Goal: Find specific page/section: Find specific page/section

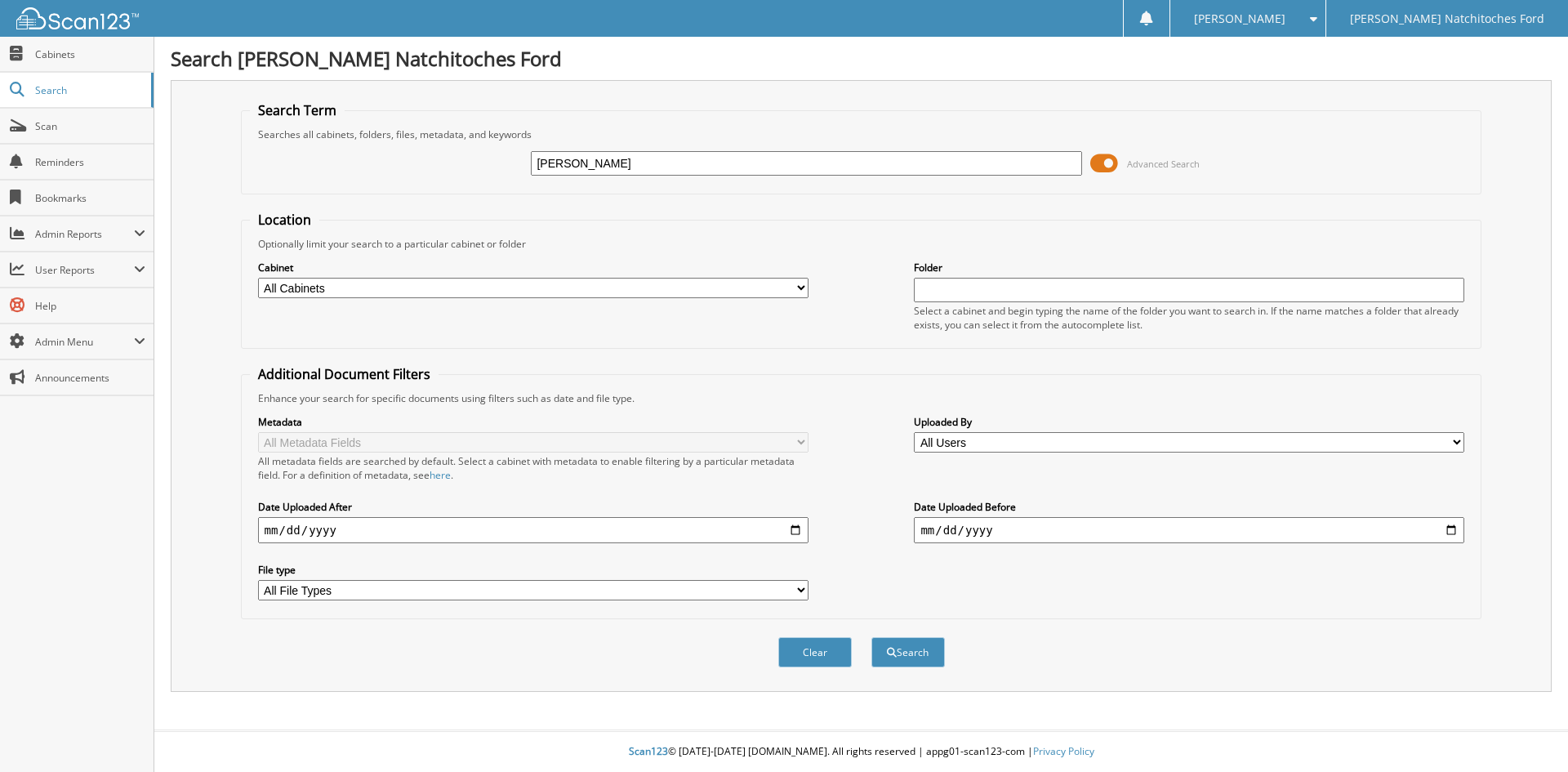
type input "[PERSON_NAME]"
click at [872, 638] on button "Search" at bounding box center [908, 653] width 73 height 30
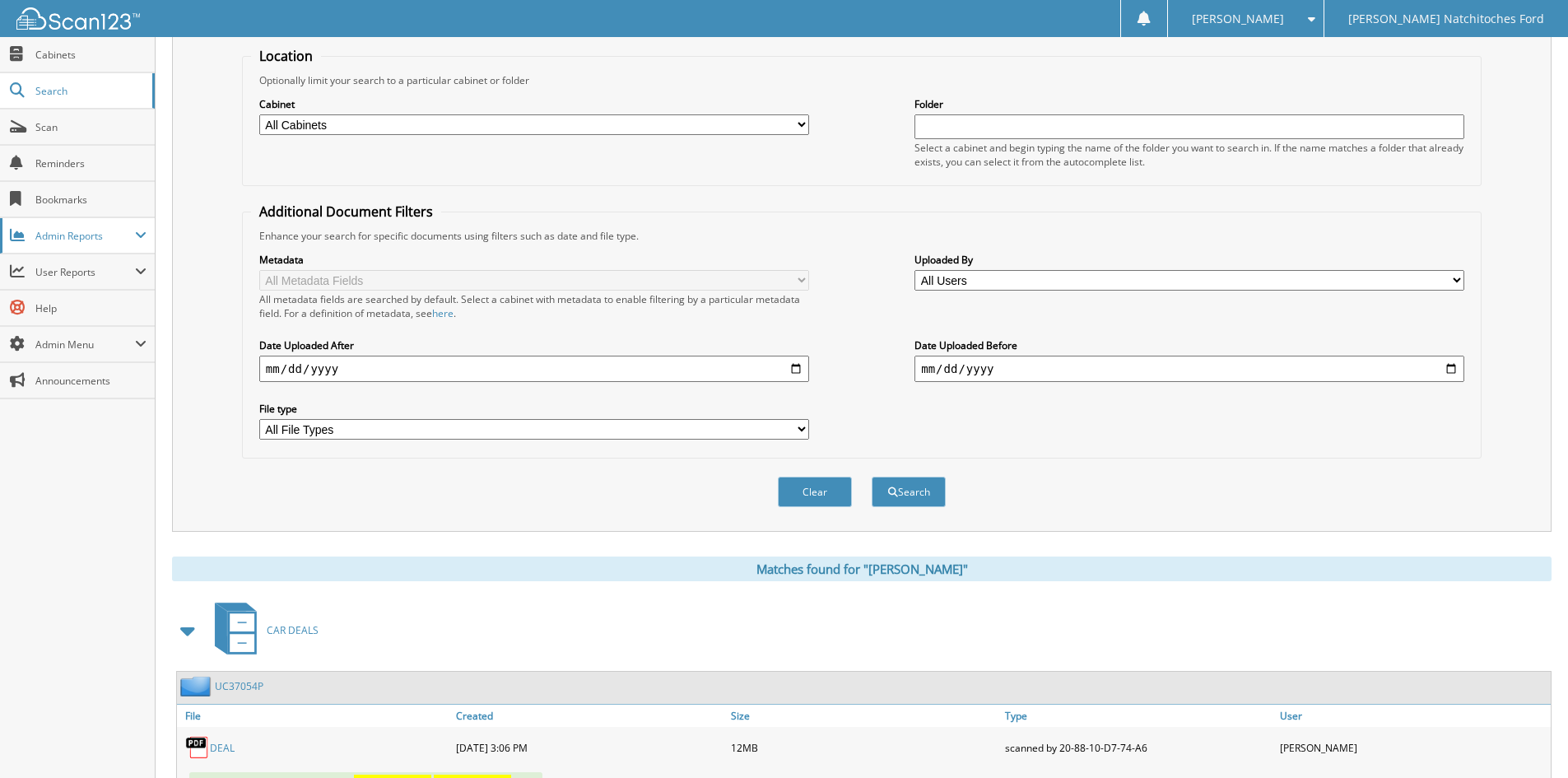
scroll to position [233, 0]
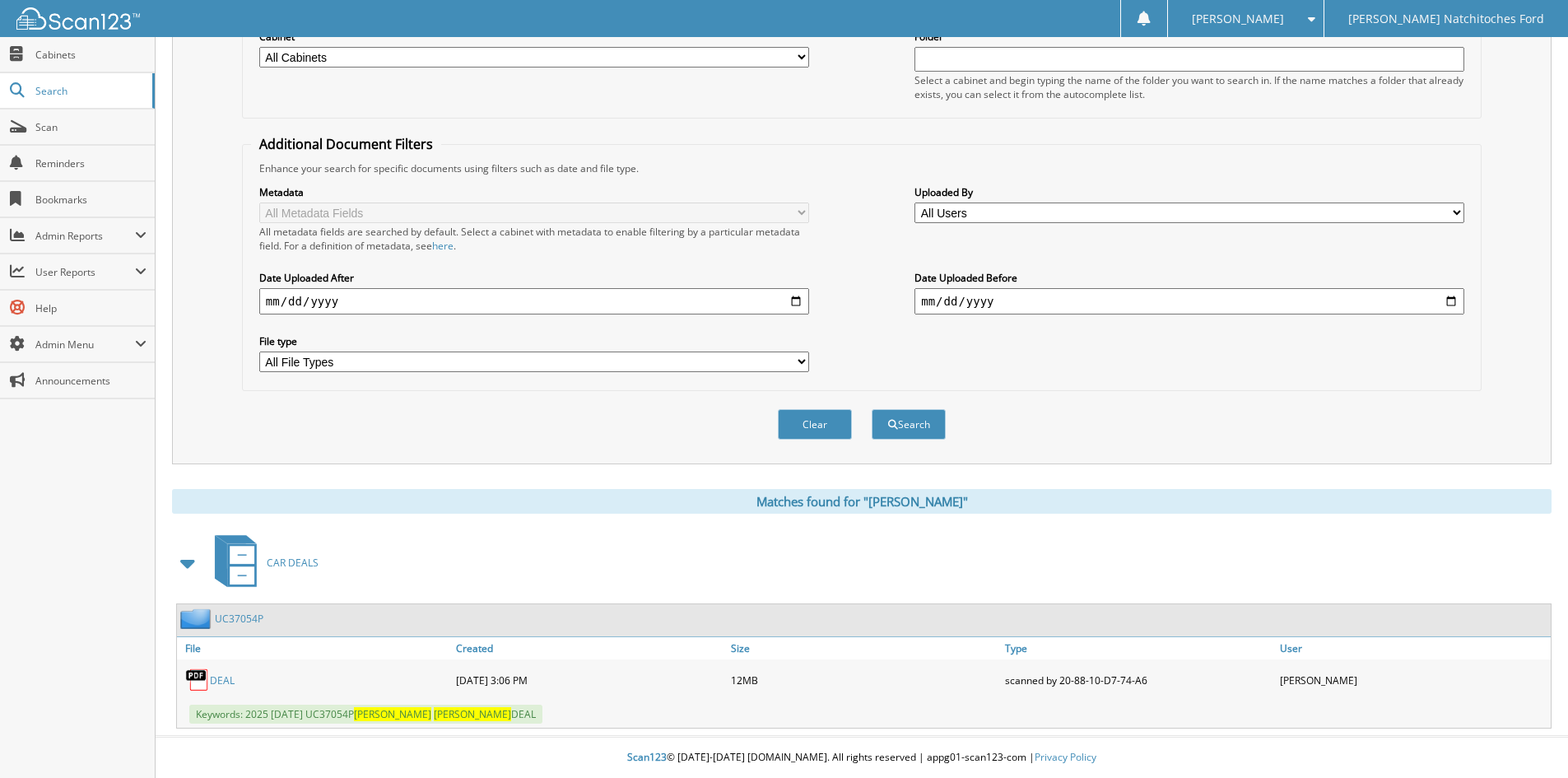
click at [215, 678] on link "DEAL" at bounding box center [223, 680] width 25 height 14
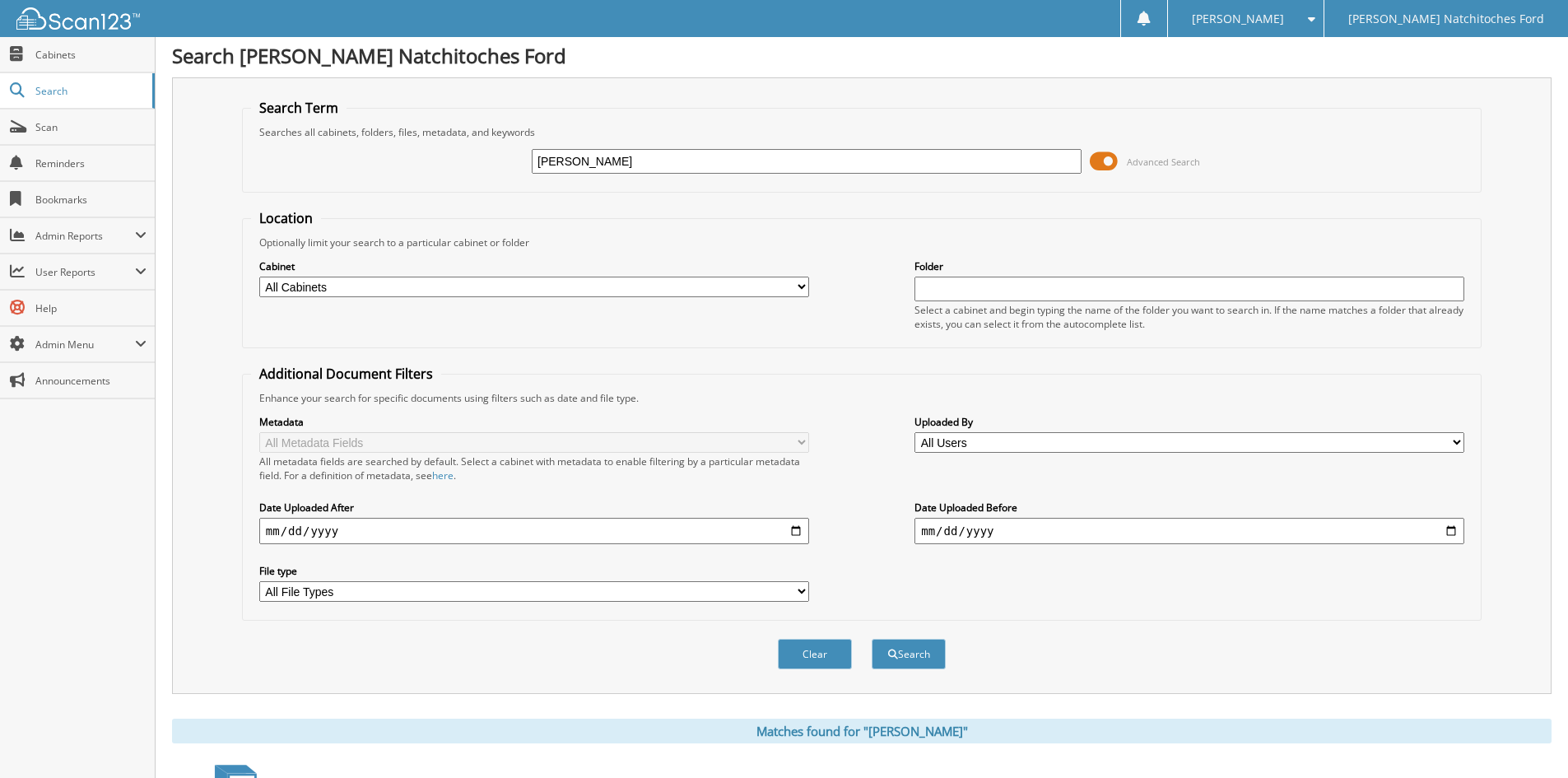
scroll to position [0, 0]
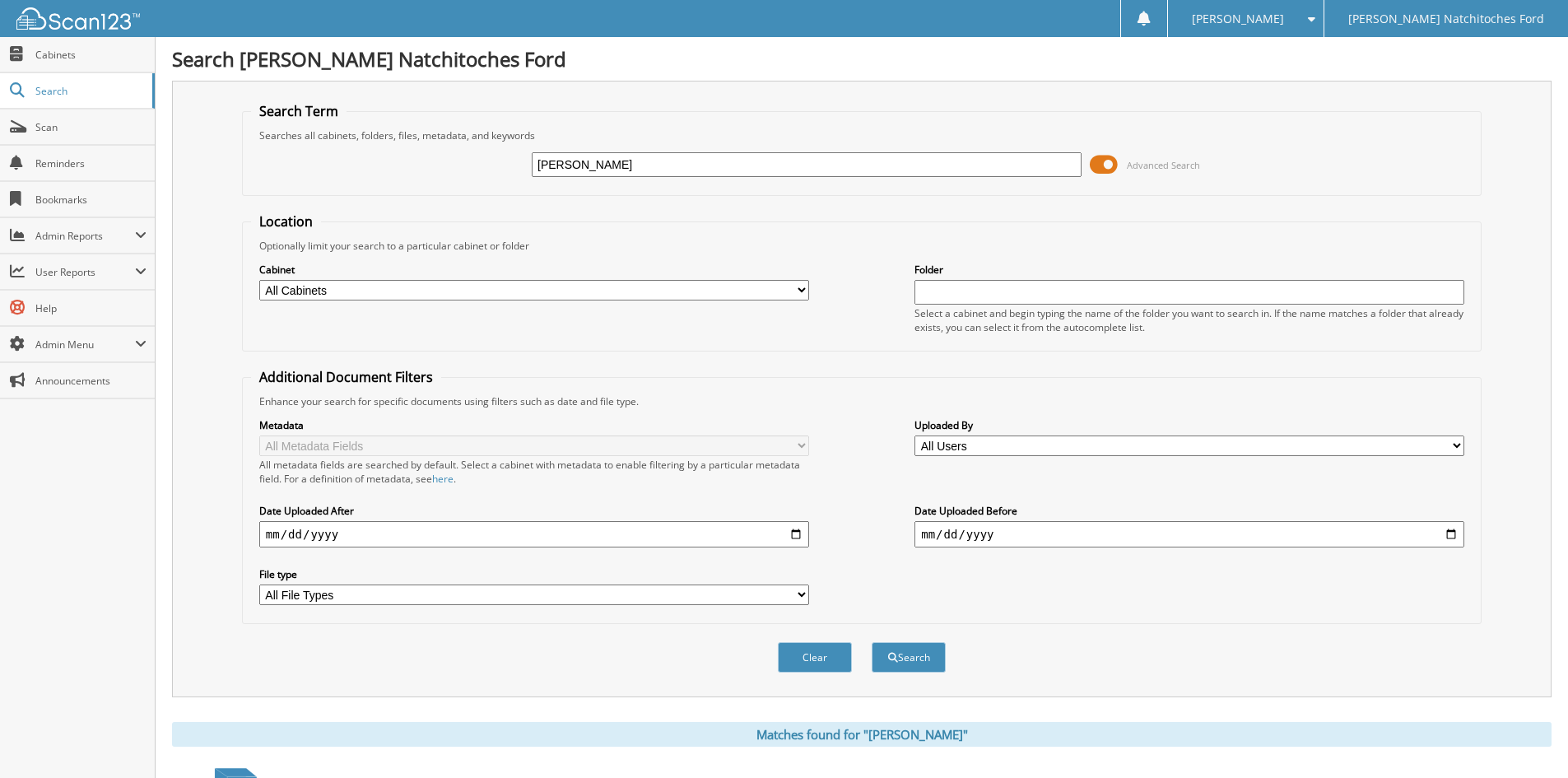
drag, startPoint x: 629, startPoint y: 164, endPoint x: 476, endPoint y: 154, distance: 153.3
click at [476, 154] on div "[PERSON_NAME] Advanced Search" at bounding box center [861, 164] width 1221 height 44
type input "1b1zd5st8nf137054"
click at [872, 643] on button "Search" at bounding box center [908, 658] width 74 height 31
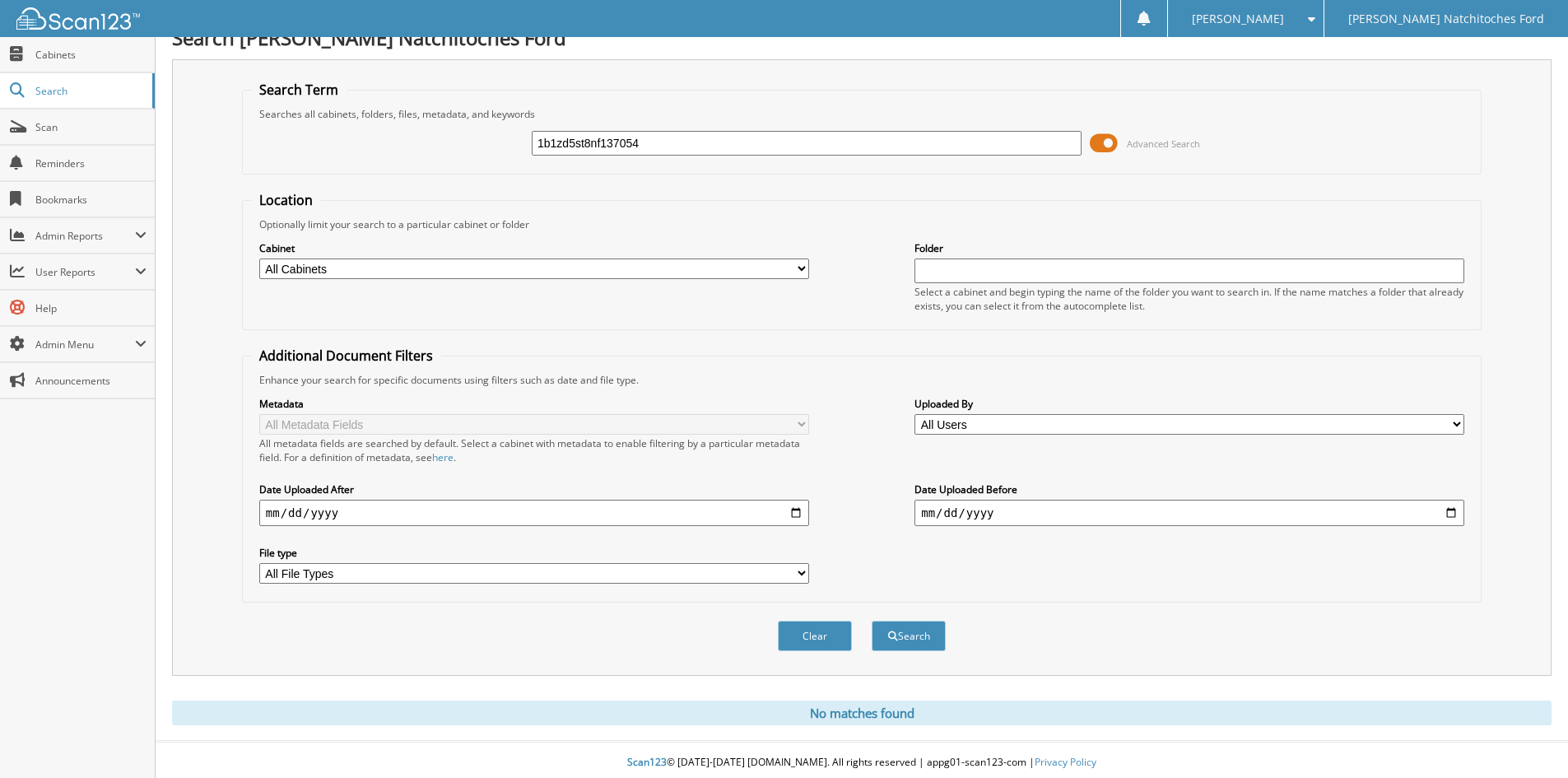
scroll to position [27, 0]
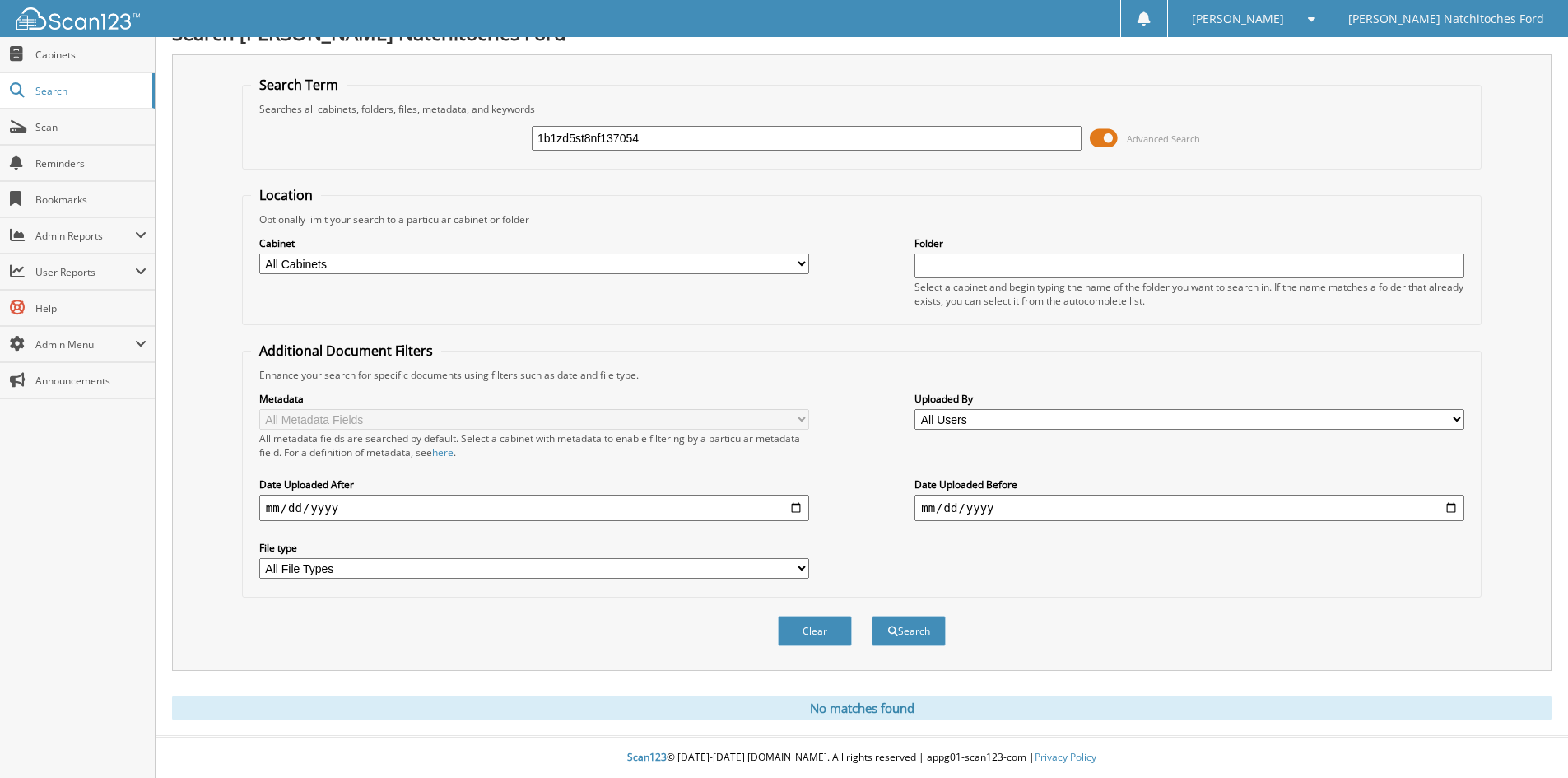
drag, startPoint x: 658, startPoint y: 135, endPoint x: 356, endPoint y: 101, distance: 303.9
click at [356, 101] on fieldset "Search Term Searches all cabinets, folders, files, metadata, and keywords 1b1zd…" at bounding box center [861, 123] width 1240 height 94
type input "UC37054P"
click at [872, 616] on button "Search" at bounding box center [908, 631] width 74 height 31
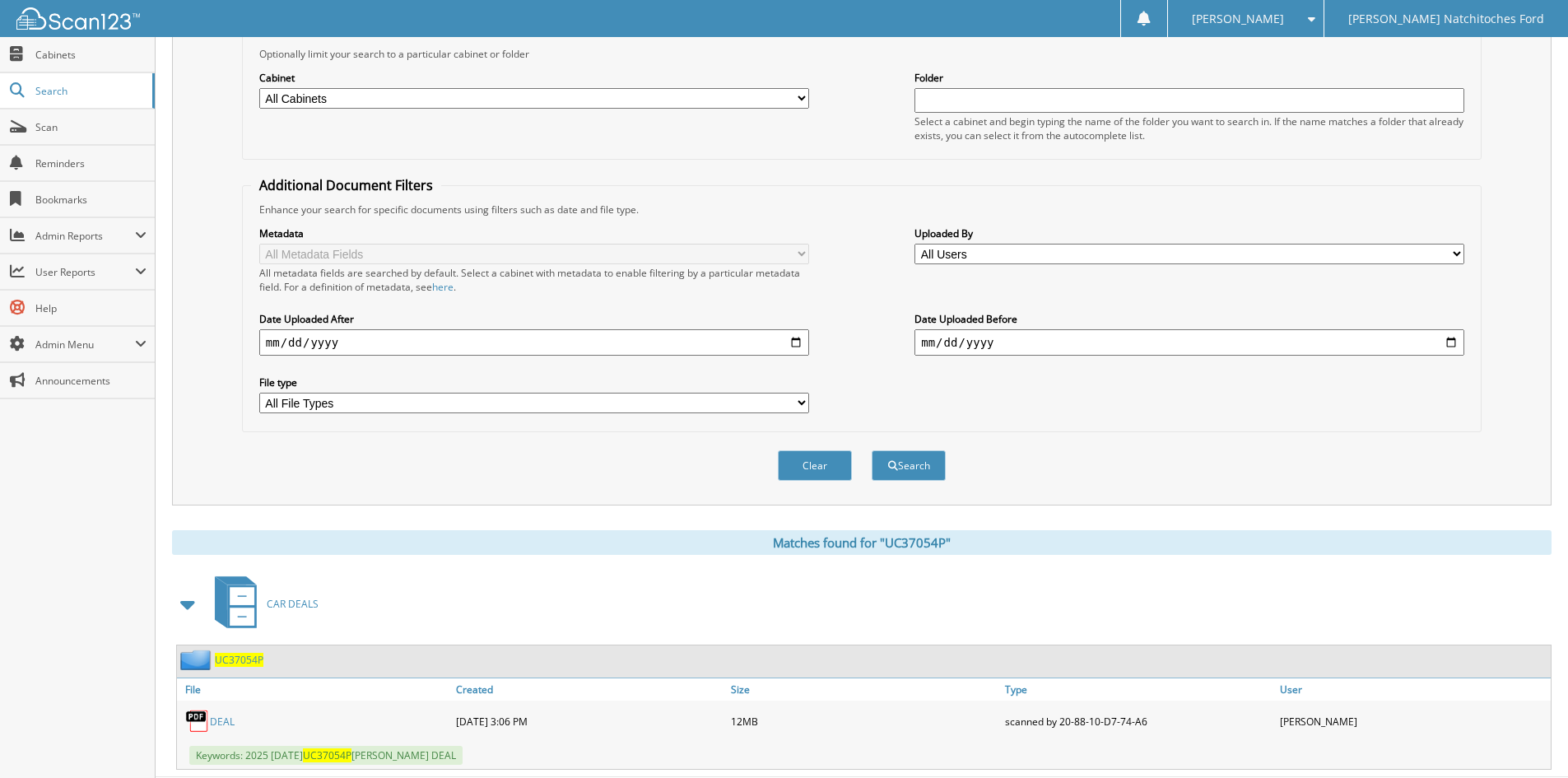
scroll to position [233, 0]
